Goal: Navigation & Orientation: Understand site structure

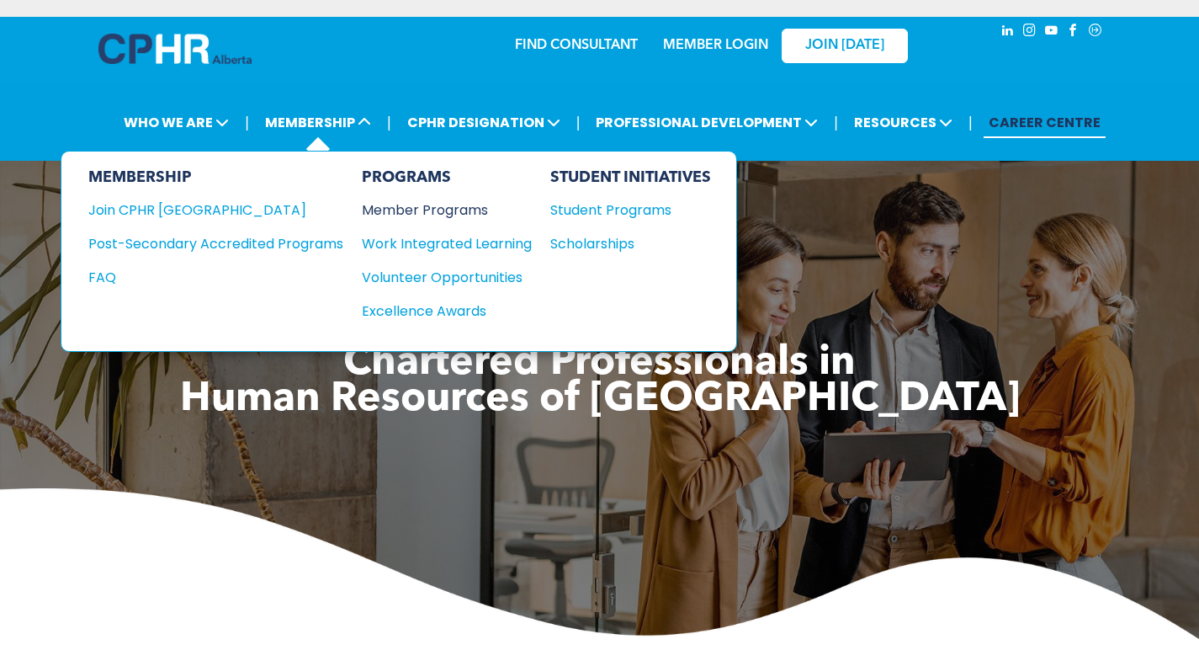
click at [411, 206] on div "Member Programs" at bounding box center [438, 209] width 153 height 21
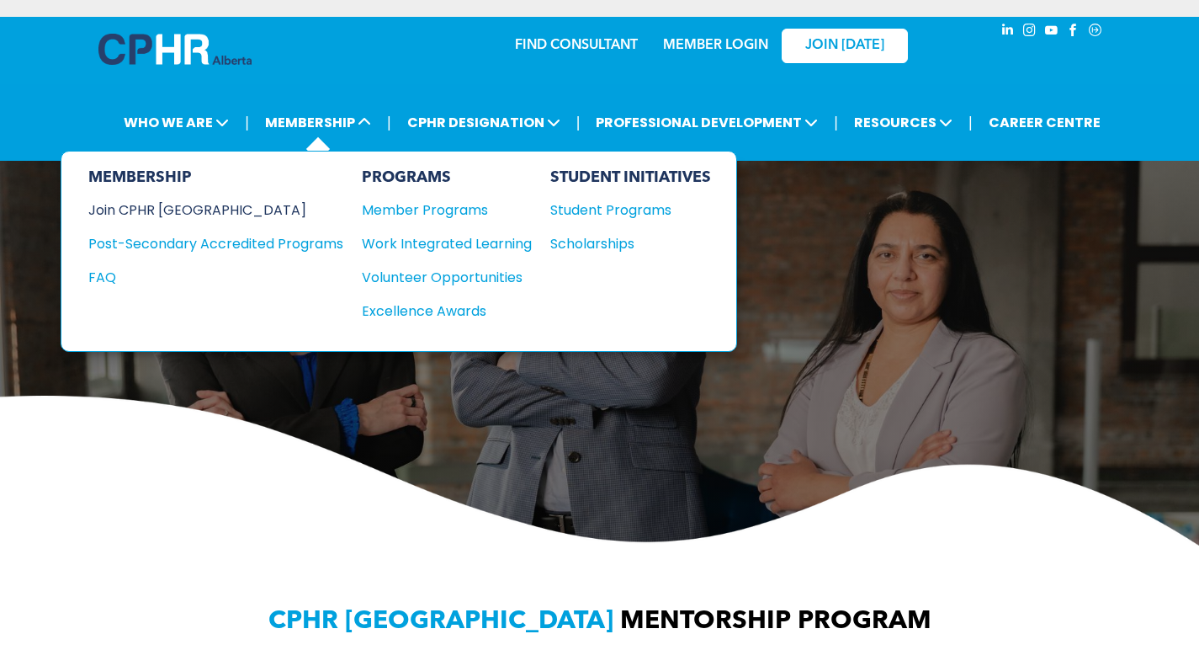
click at [185, 206] on div "Join CPHR [GEOGRAPHIC_DATA]" at bounding box center [203, 209] width 230 height 21
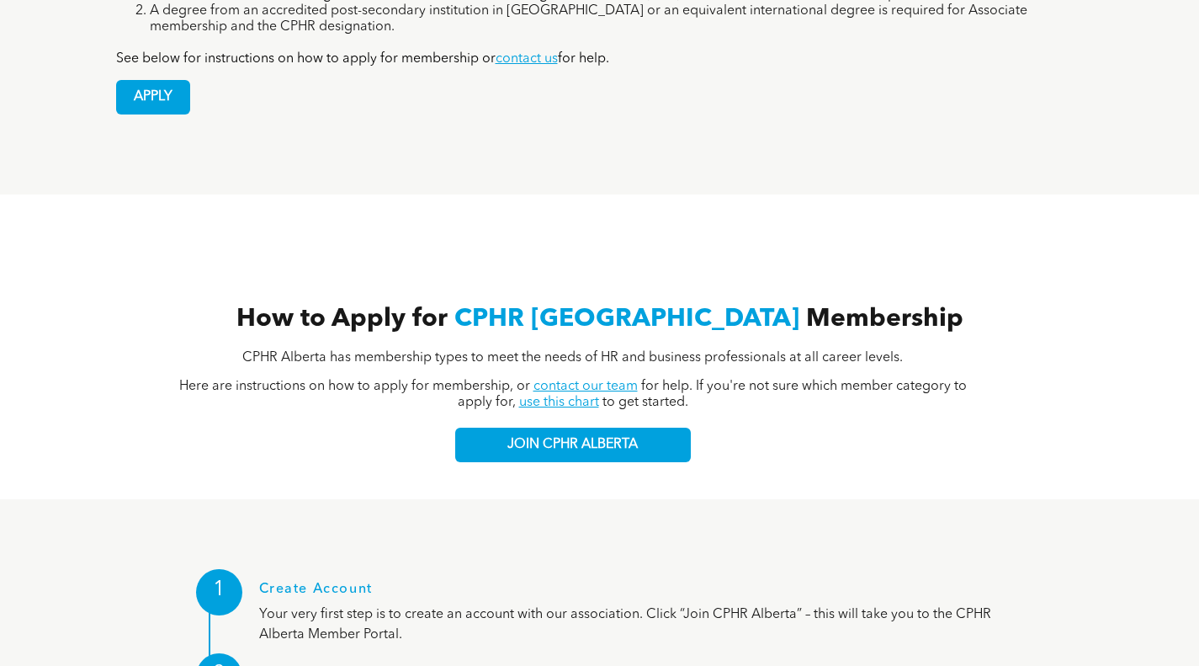
scroll to position [1617, 0]
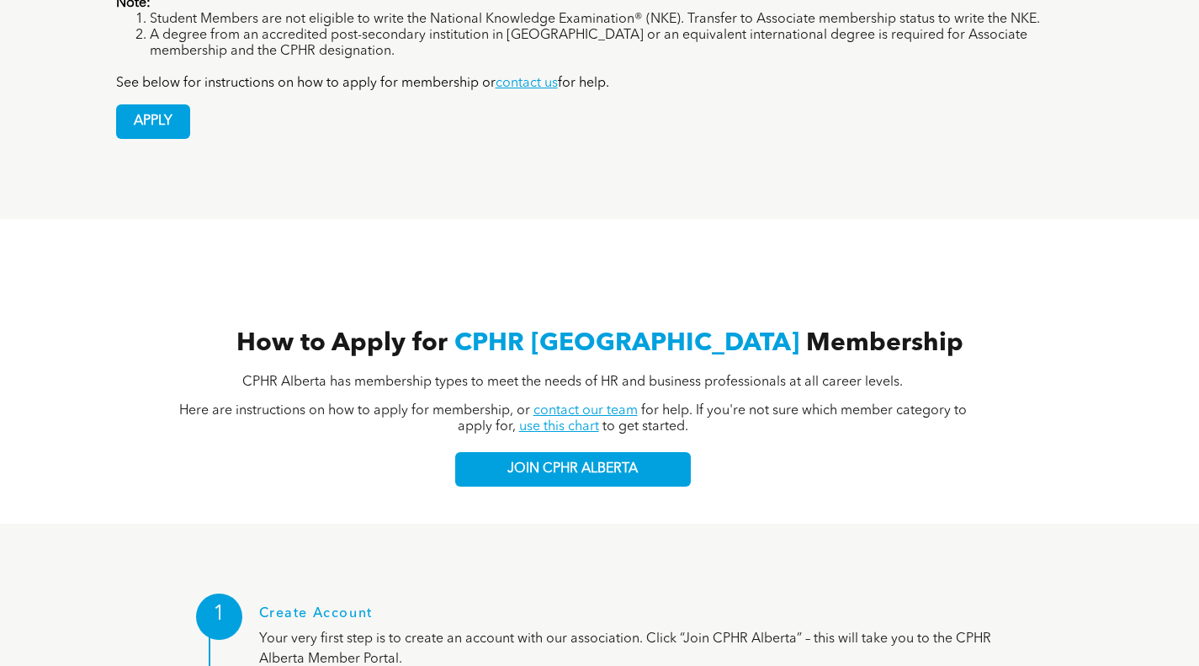
click at [566, 420] on link "use this chart" at bounding box center [559, 426] width 80 height 13
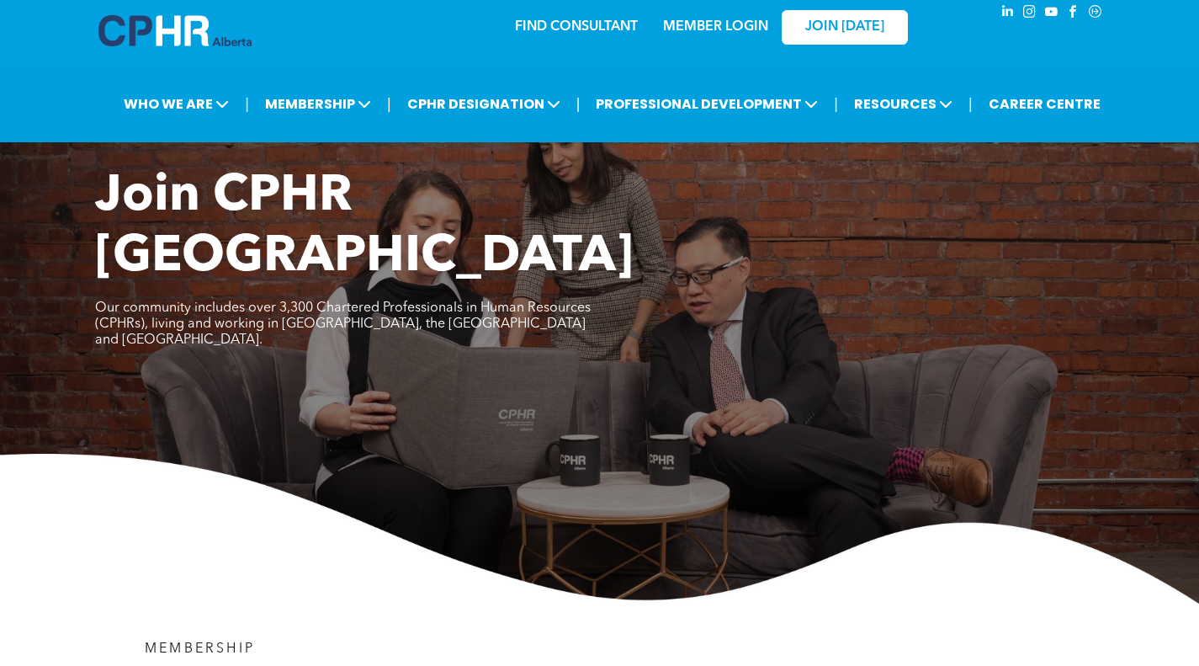
scroll to position [0, 0]
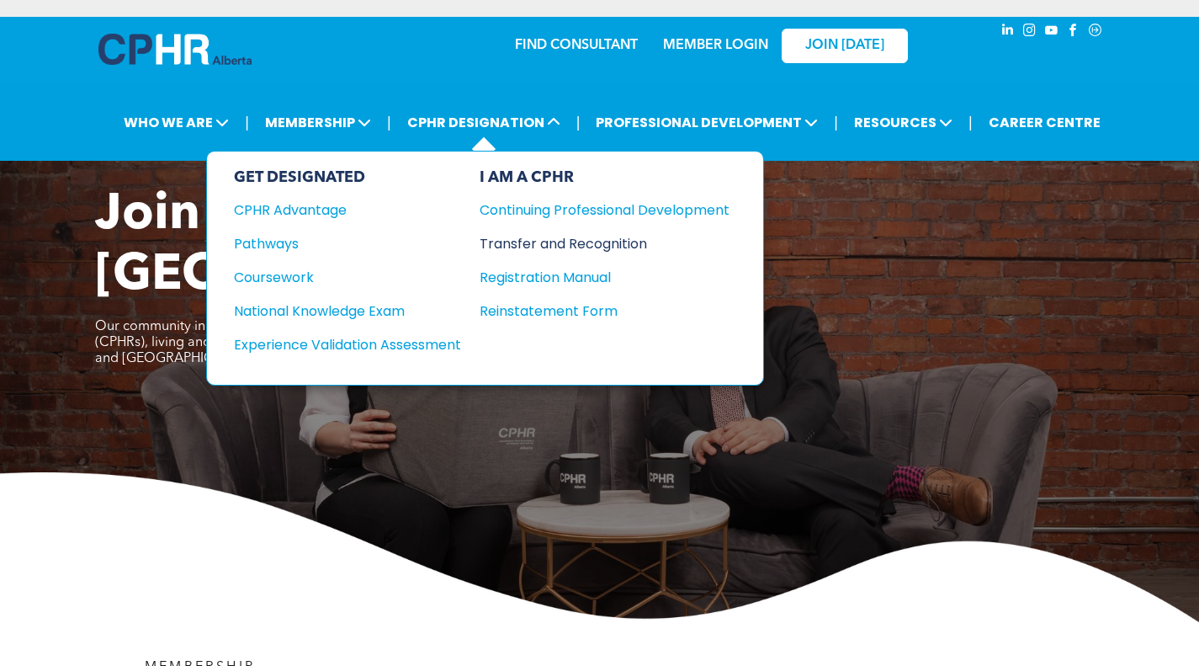
click at [511, 242] on div "Transfer and Recognition" at bounding box center [592, 243] width 225 height 21
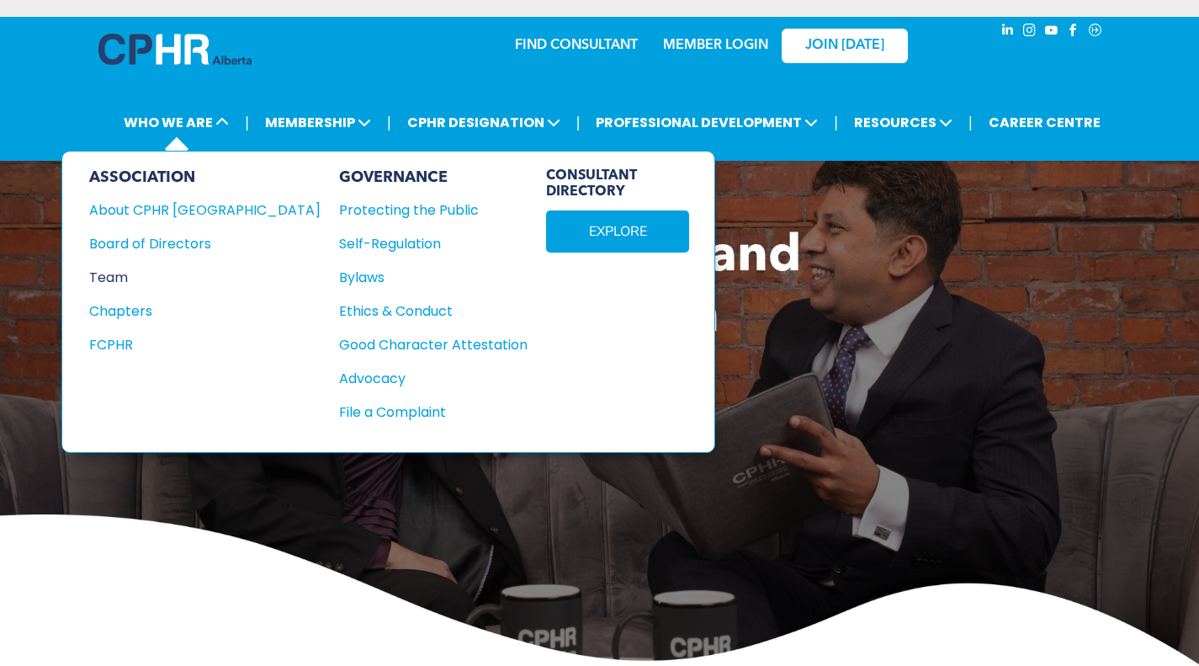
click at [114, 278] on div "Team" at bounding box center [193, 277] width 209 height 21
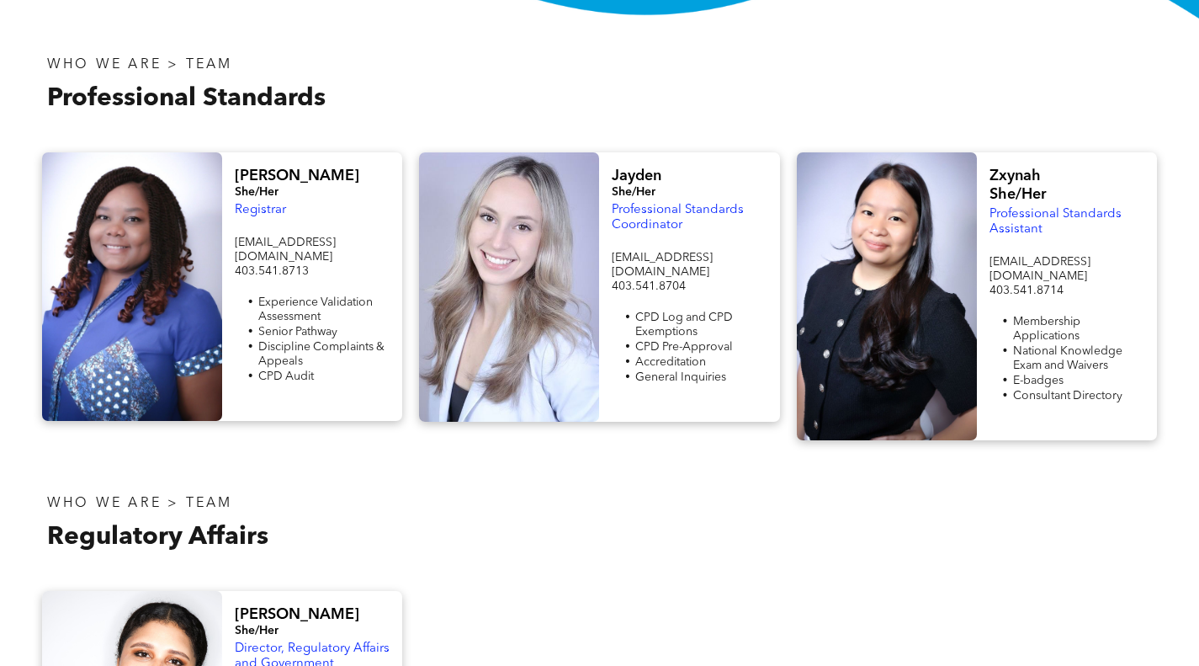
scroll to position [505, 0]
